Goal: Check status: Check status

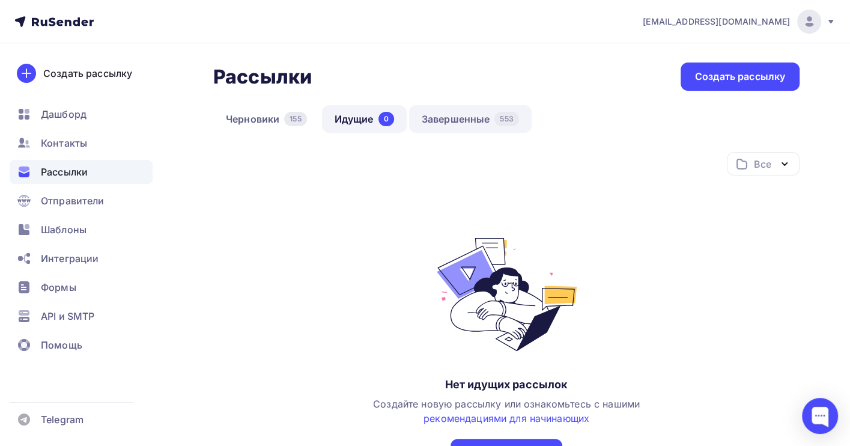
click at [464, 115] on link "Завершенные 553" at bounding box center [470, 119] width 123 height 28
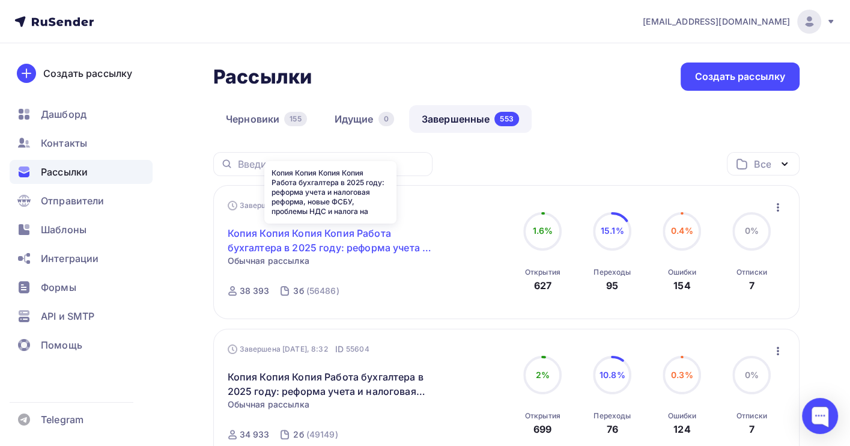
click at [329, 237] on link "Копия Копия Копия Копия Работа бухгалтера в 2025 году: реформа учета и налогова…" at bounding box center [331, 240] width 206 height 29
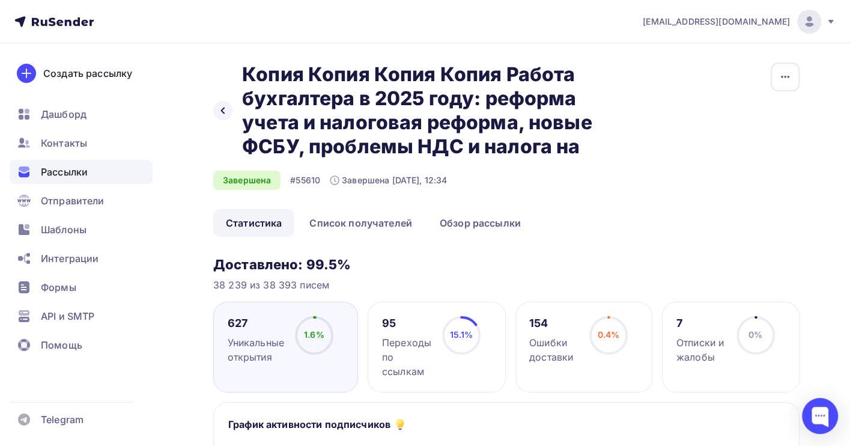
click at [71, 172] on span "Рассылки" at bounding box center [64, 172] width 47 height 14
